Goal: Navigation & Orientation: Find specific page/section

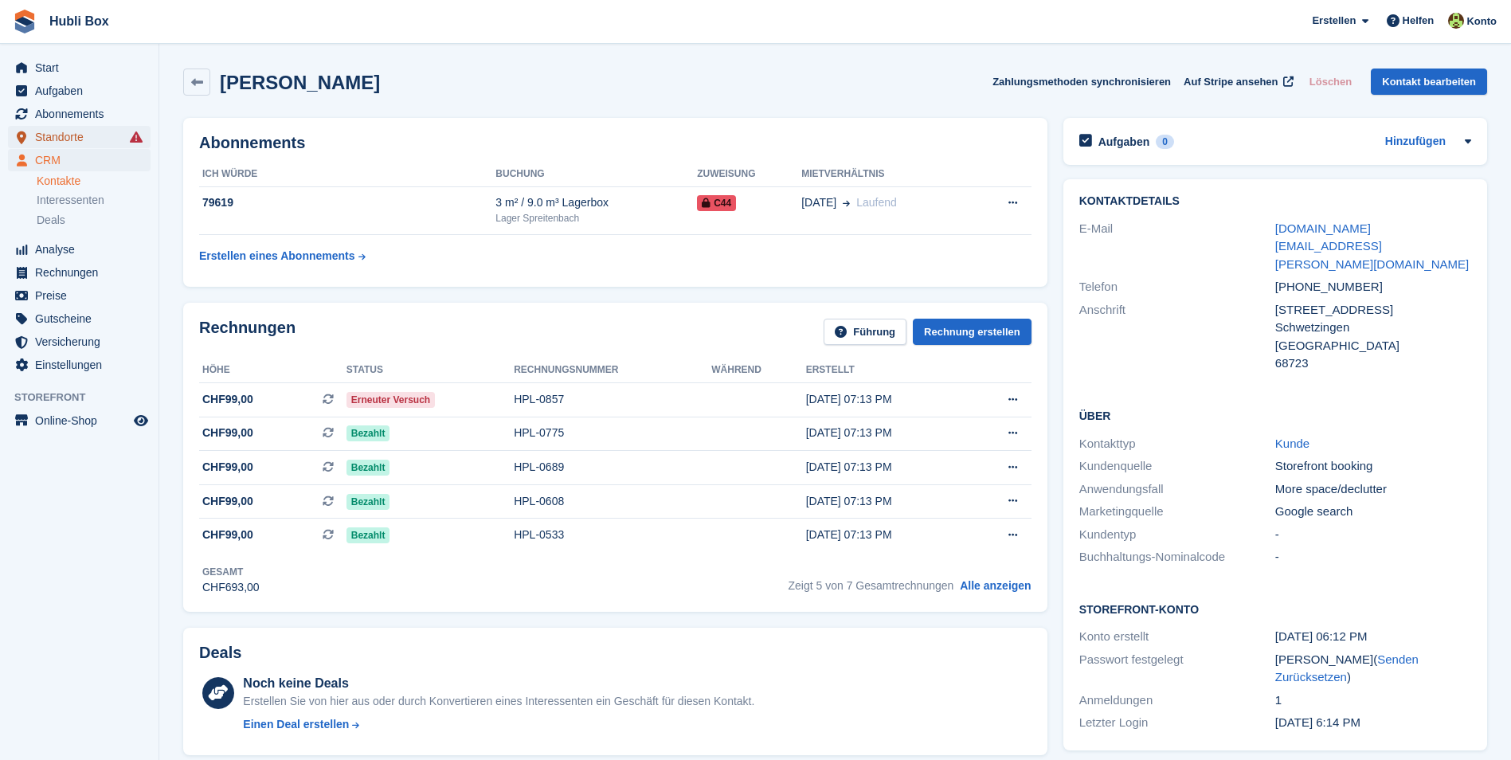
click at [81, 140] on span "Standorte" at bounding box center [83, 137] width 96 height 22
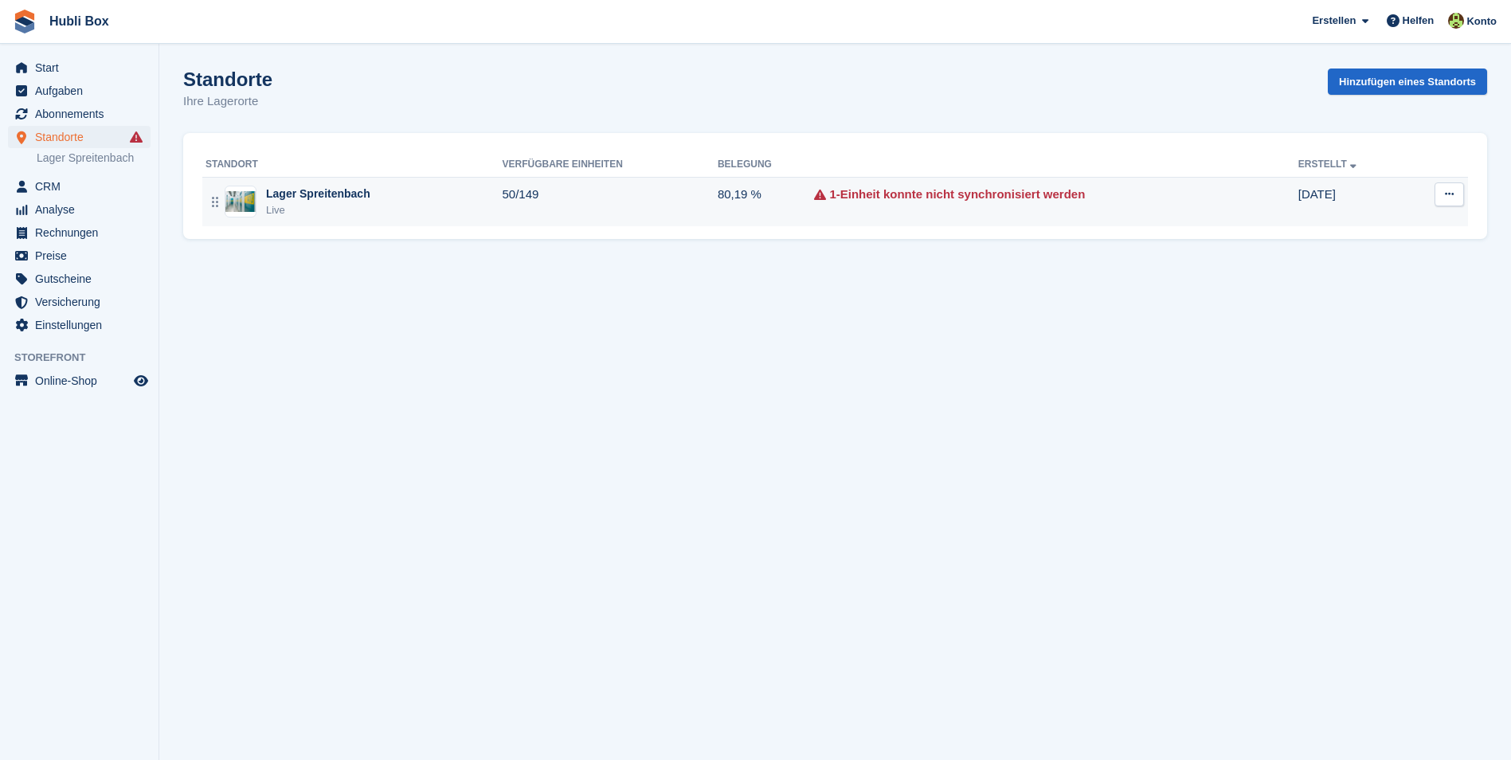
click at [347, 201] on div "Lager Spreitenbach" at bounding box center [318, 194] width 104 height 17
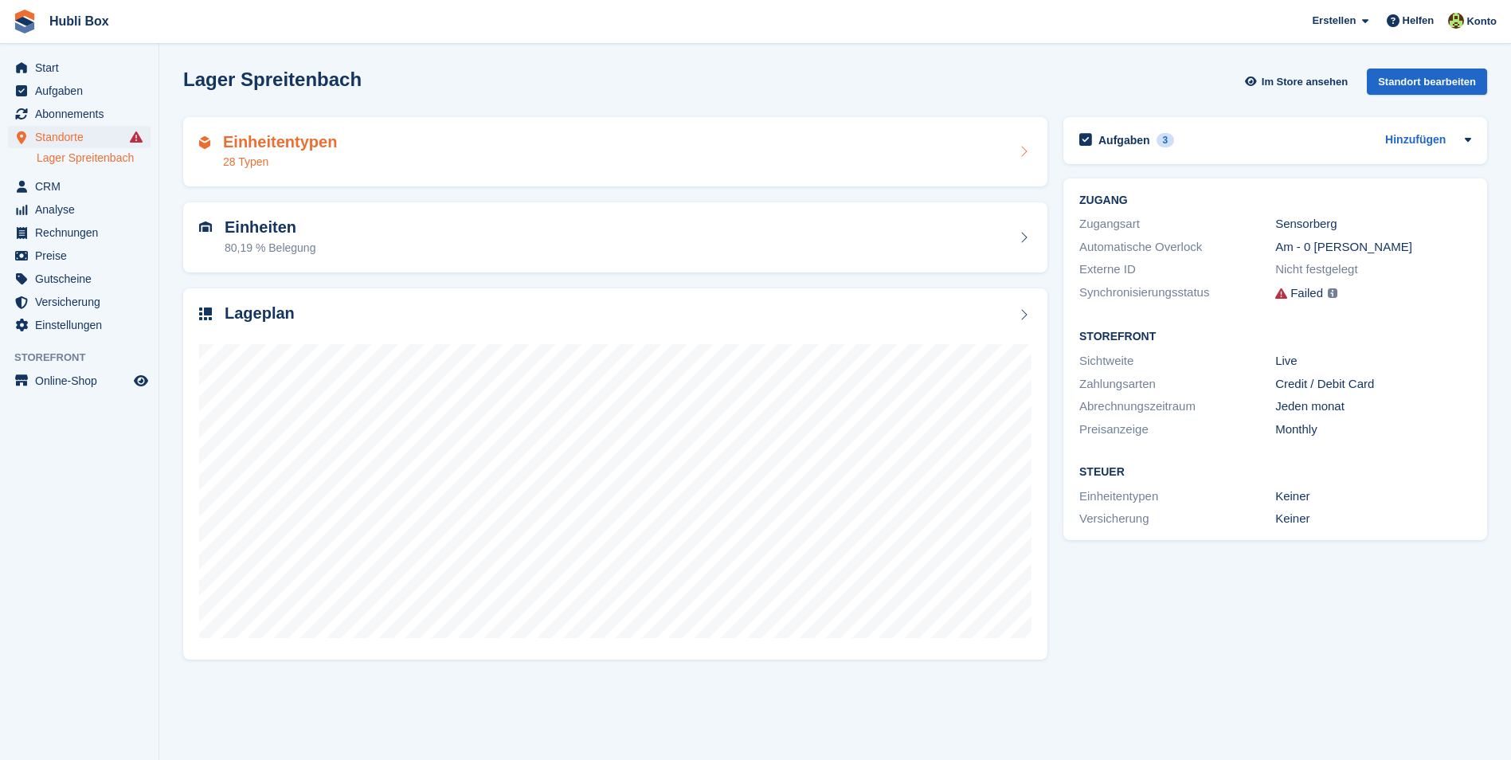
click at [393, 170] on div "Einheitentypen 28 Typen" at bounding box center [615, 152] width 864 height 70
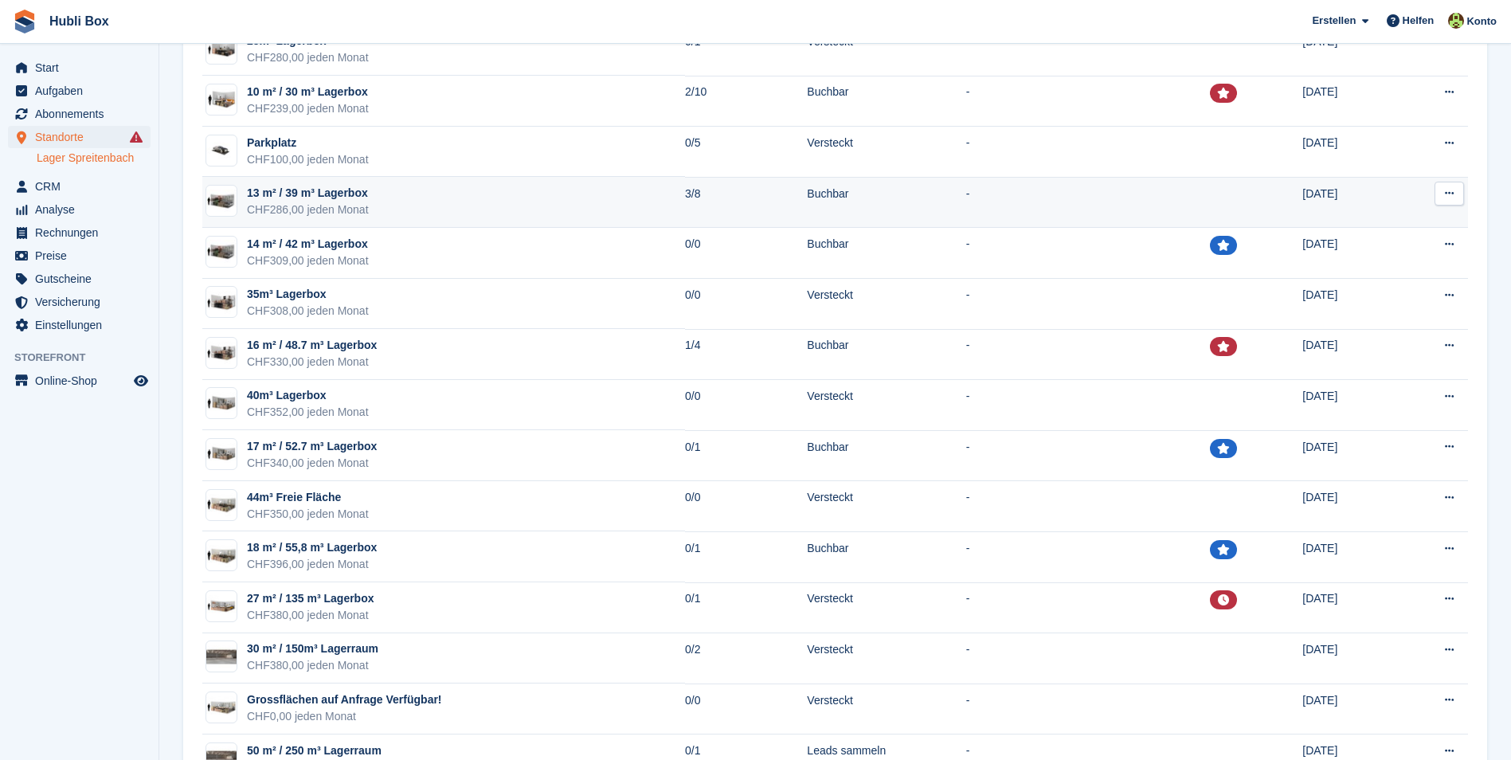
scroll to position [717, 0]
